Goal: Information Seeking & Learning: Learn about a topic

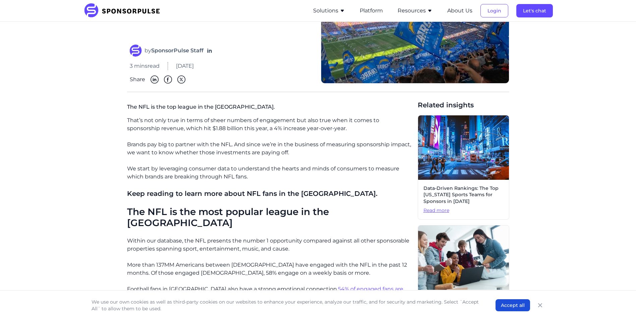
scroll to position [134, 0]
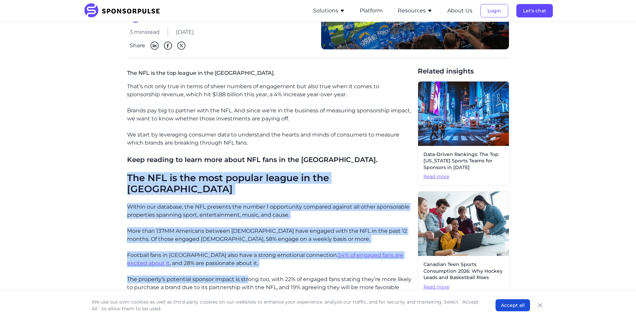
drag, startPoint x: 114, startPoint y: 181, endPoint x: 247, endPoint y: 262, distance: 156.1
click at [247, 262] on div "Home Insights NFL fan demographics: Who are football's biggest fans? Blog NFL f…" at bounding box center [318, 309] width 459 height 832
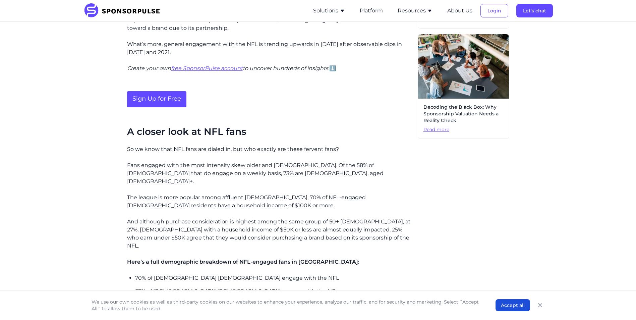
scroll to position [403, 0]
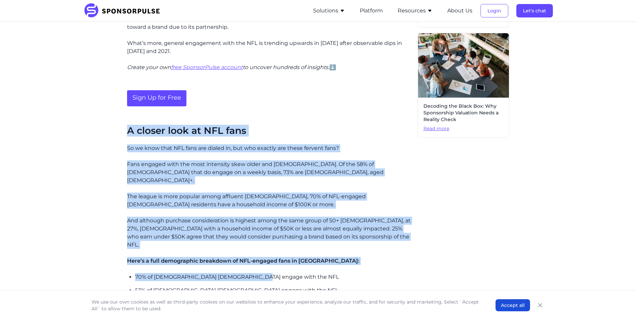
drag, startPoint x: 164, startPoint y: 137, endPoint x: 284, endPoint y: 253, distance: 168.0
click at [284, 253] on div "Home Insights NFL fan demographics: Who are football's biggest fans? Blog NFL f…" at bounding box center [318, 41] width 459 height 832
click at [284, 273] on p "70% of [DEMOGRAPHIC_DATA] [DEMOGRAPHIC_DATA] engage with the NFL" at bounding box center [273, 277] width 277 height 8
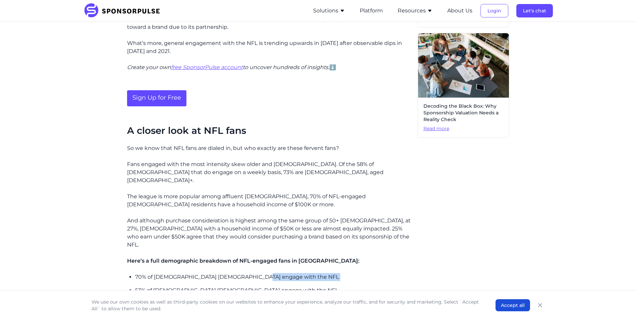
click at [287, 273] on p "70% of [DEMOGRAPHIC_DATA] [DEMOGRAPHIC_DATA] engage with the NFL" at bounding box center [273, 277] width 277 height 8
drag, startPoint x: 287, startPoint y: 252, endPoint x: 293, endPoint y: 260, distance: 9.9
click at [293, 273] on ul "70% of [DEMOGRAPHIC_DATA] [DEMOGRAPHIC_DATA] engage with the NFL 53% of [DEMOGR…" at bounding box center [273, 310] width 277 height 75
click at [293, 286] on p "53% of [DEMOGRAPHIC_DATA] [DEMOGRAPHIC_DATA] engage with the NFL" at bounding box center [273, 290] width 277 height 8
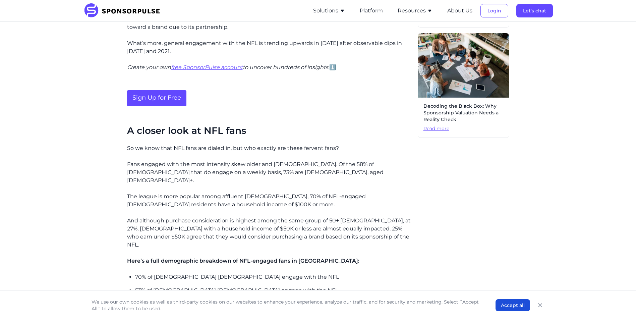
drag, startPoint x: 295, startPoint y: 262, endPoint x: 280, endPoint y: 263, distance: 14.2
click at [280, 286] on p "53% of [DEMOGRAPHIC_DATA] [DEMOGRAPHIC_DATA] engage with the NFL" at bounding box center [273, 290] width 277 height 8
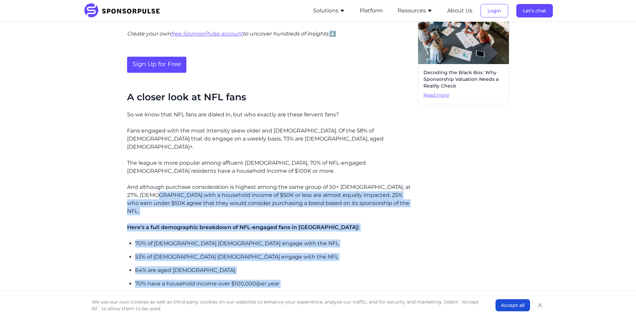
drag, startPoint x: 283, startPoint y: 265, endPoint x: 146, endPoint y: 172, distance: 165.7
click at [147, 172] on div "That’s not only true in terms of sheer numbers of engagement but also true when…" at bounding box center [269, 96] width 285 height 631
click at [145, 183] on p "And although purchase consideration is highest among the same group of 50+ [DEM…" at bounding box center [269, 199] width 285 height 32
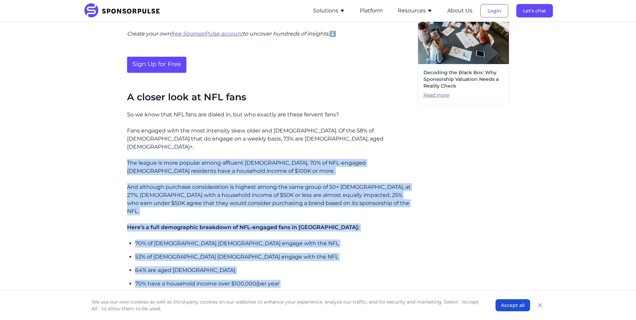
drag, startPoint x: 124, startPoint y: 145, endPoint x: 313, endPoint y: 265, distance: 224.4
click at [313, 265] on div "Home Insights NFL fan demographics: Who are football's biggest fans? Blog NFL f…" at bounding box center [318, 7] width 459 height 832
click at [313, 265] on ul "70% of [DEMOGRAPHIC_DATA] [DEMOGRAPHIC_DATA] engage with the NFL 53% of [DEMOGR…" at bounding box center [273, 277] width 277 height 75
